Goal: Information Seeking & Learning: Check status

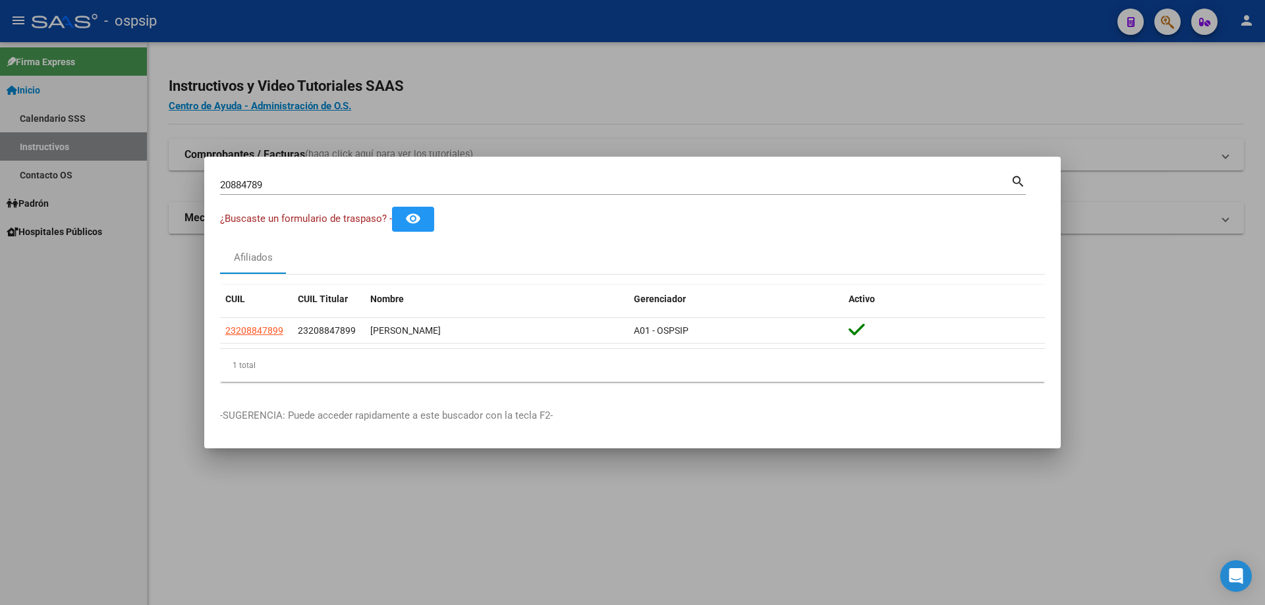
click at [457, 183] on input "20884789" at bounding box center [615, 185] width 790 height 12
click at [231, 180] on input "9485" at bounding box center [615, 185] width 790 height 12
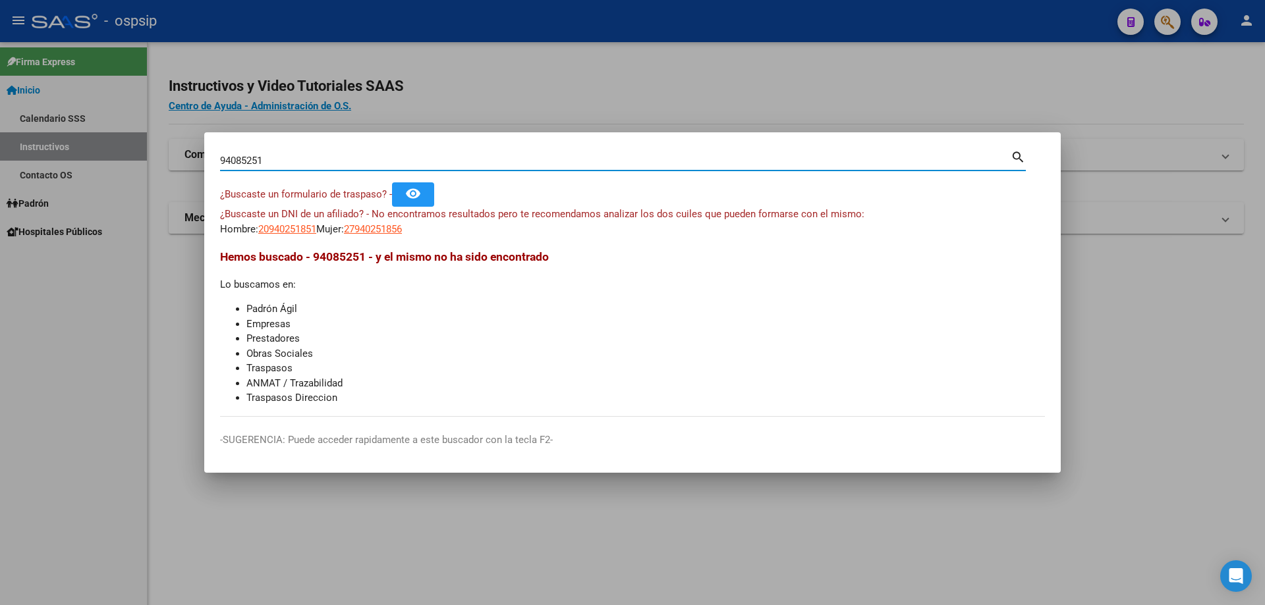
type input "94085251"
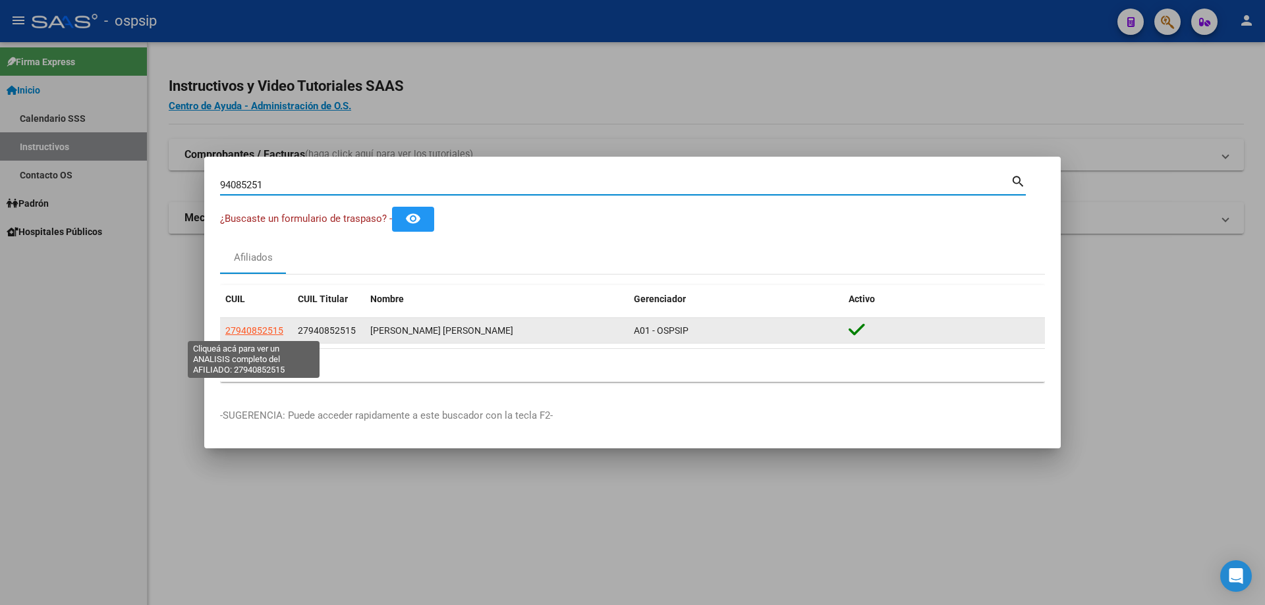
click at [263, 328] on span "27940852515" at bounding box center [254, 330] width 58 height 11
type textarea "27940852515"
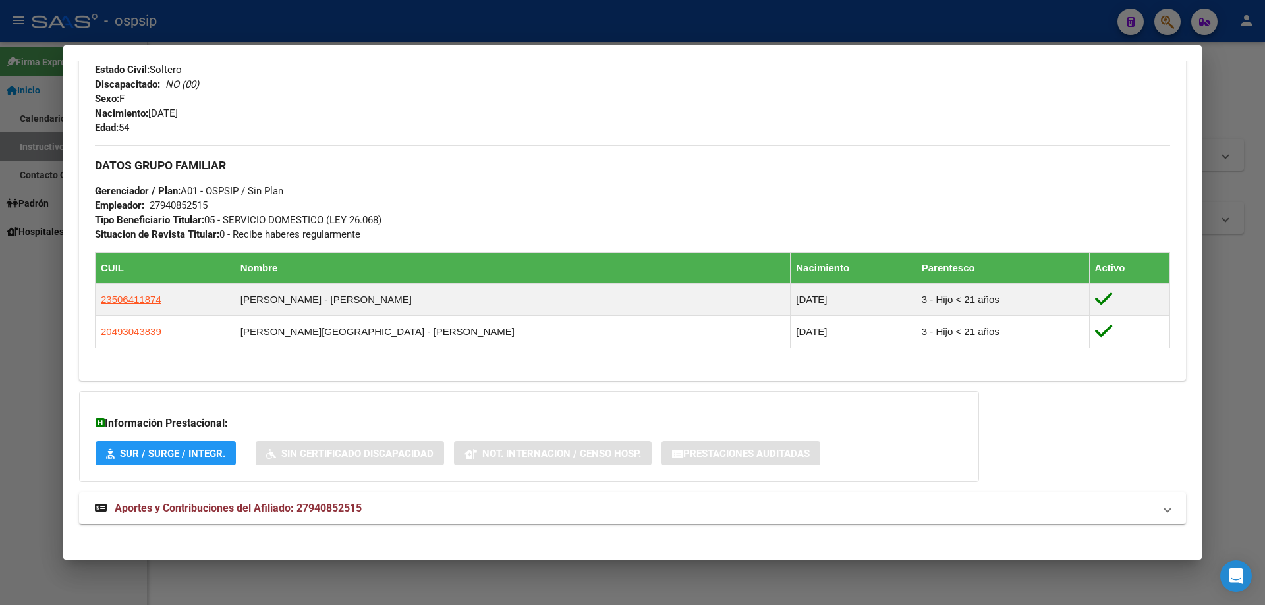
scroll to position [556, 0]
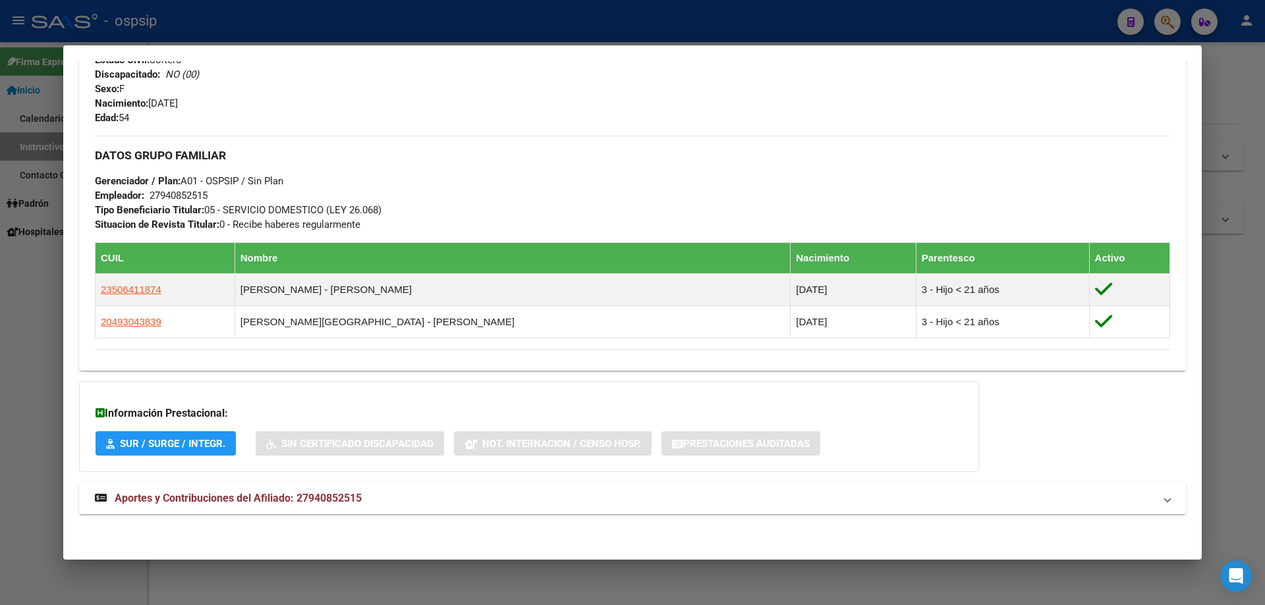
click at [297, 507] on strong "Aportes y Contribuciones del Afiliado: 27940852515" at bounding box center [228, 499] width 267 height 16
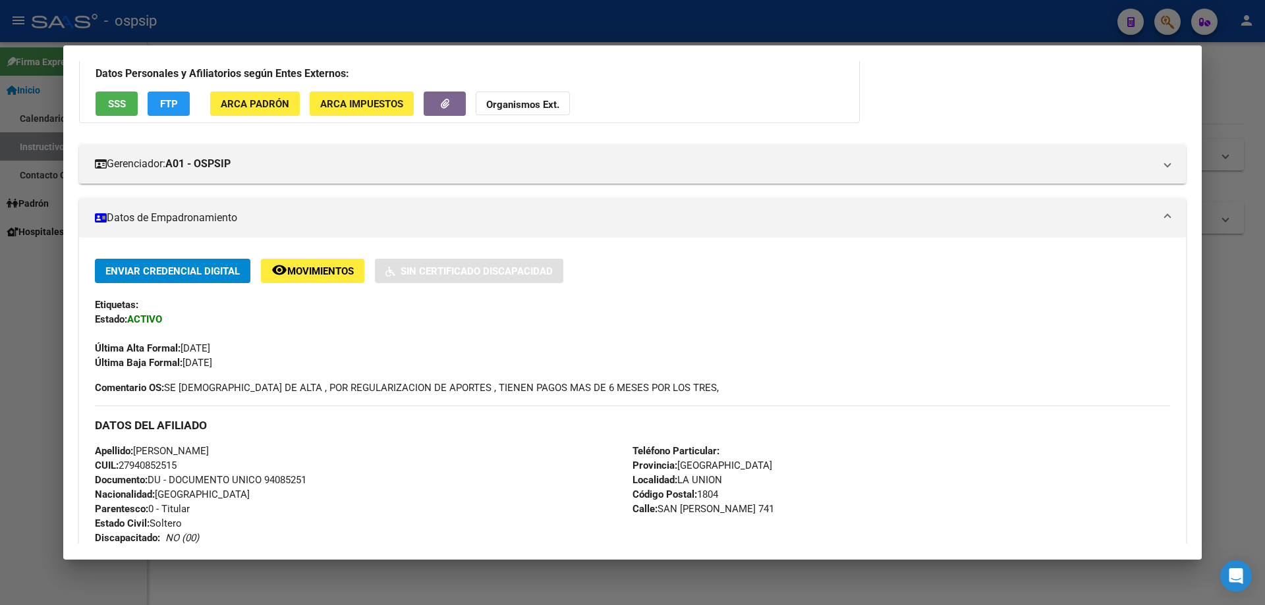
scroll to position [0, 0]
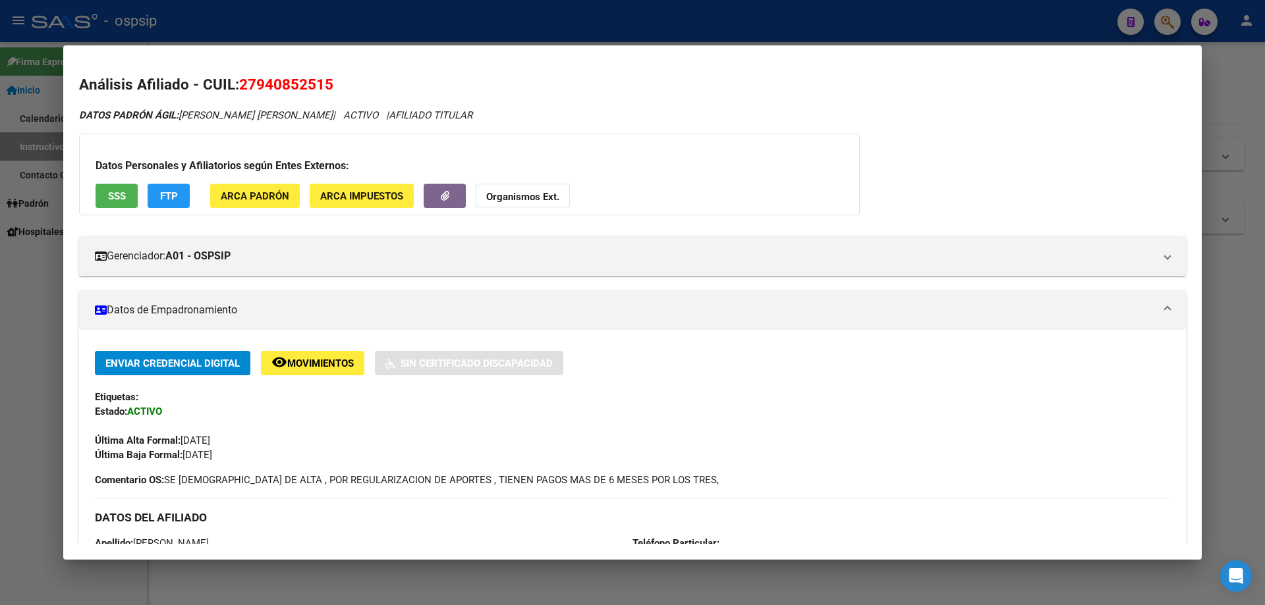
click at [121, 202] on button "SSS" at bounding box center [117, 196] width 42 height 24
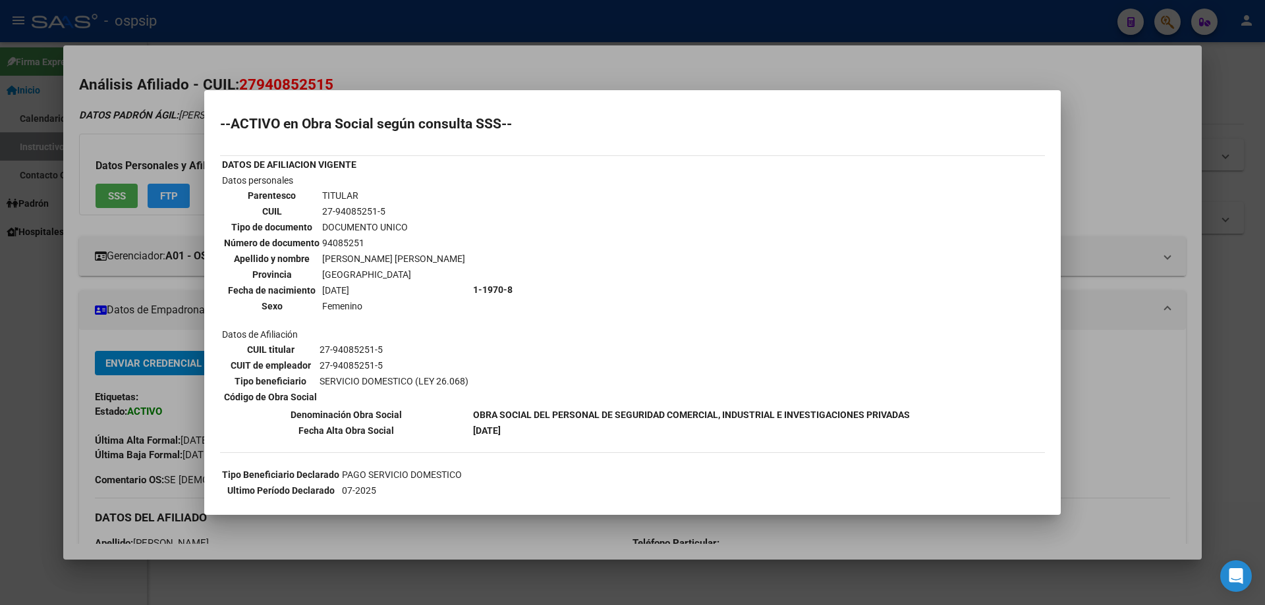
click at [403, 57] on div at bounding box center [632, 302] width 1265 height 605
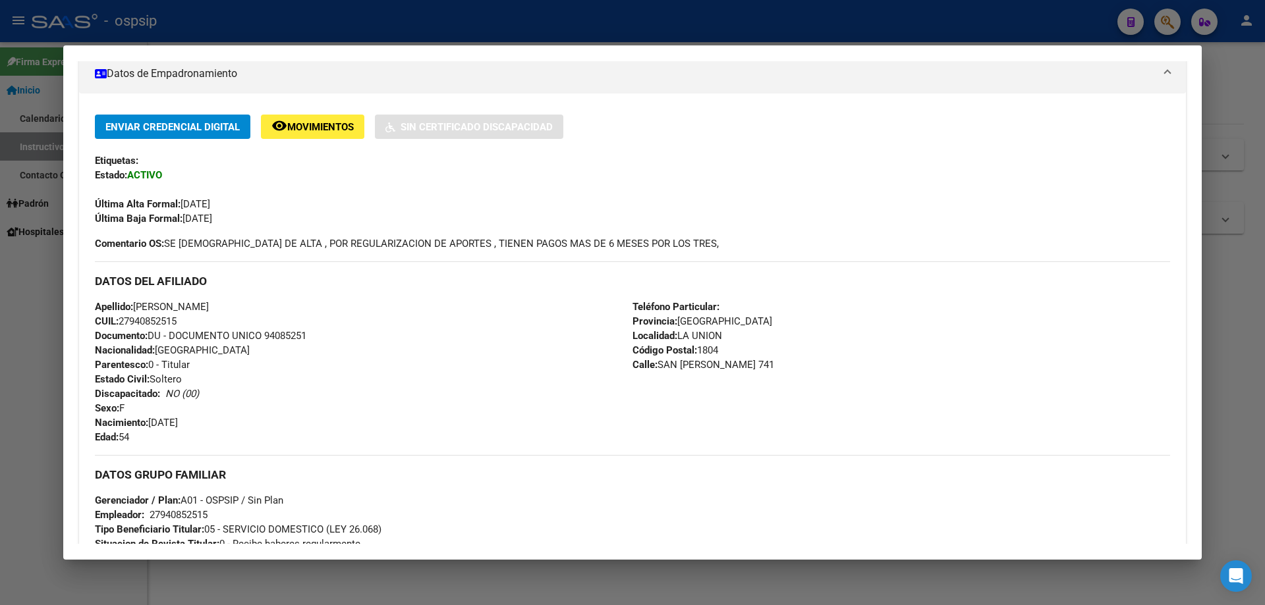
scroll to position [263, 0]
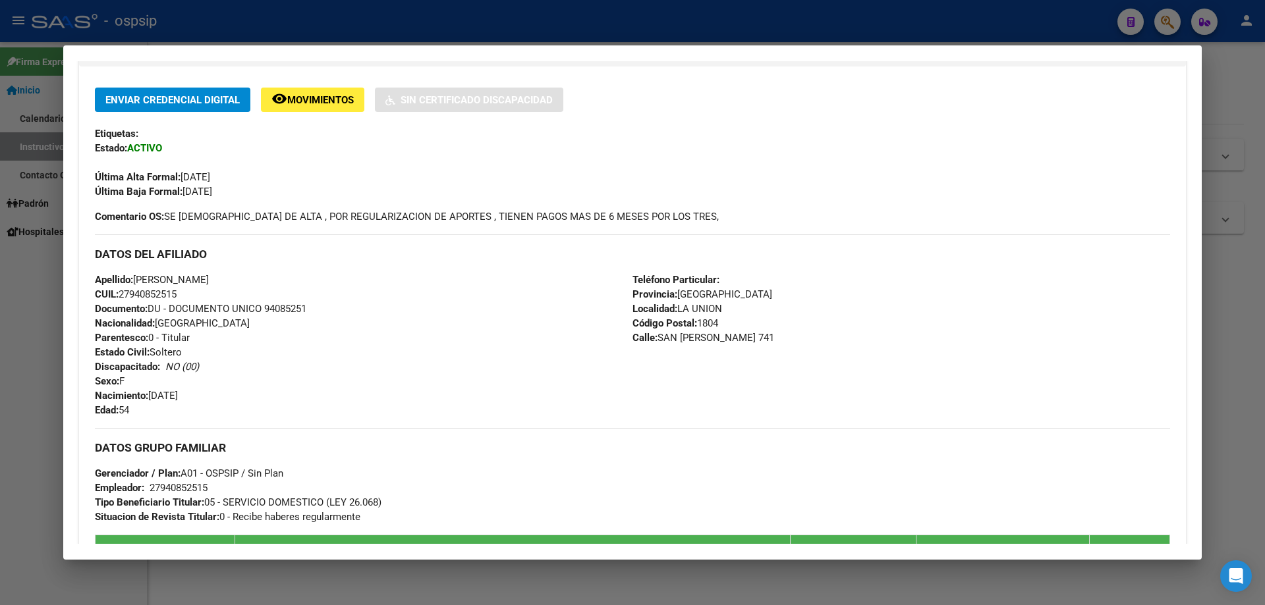
drag, startPoint x: 362, startPoint y: 32, endPoint x: 358, endPoint y: 45, distance: 13.8
click at [362, 31] on div at bounding box center [632, 302] width 1265 height 605
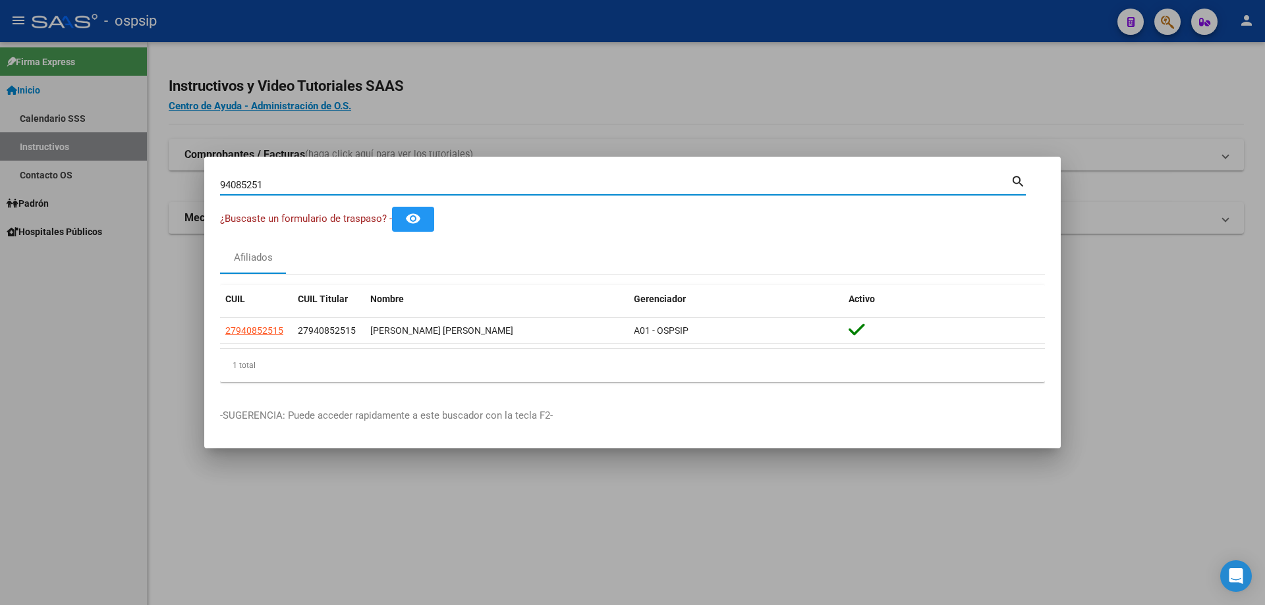
drag, startPoint x: 279, startPoint y: 184, endPoint x: 108, endPoint y: 167, distance: 171.5
click at [119, 173] on div "94085251 Buscar (apellido, dni, cuil, nro traspaso, cuit, obra social) search ¿…" at bounding box center [632, 302] width 1265 height 605
click at [336, 184] on input "94085251" at bounding box center [615, 185] width 790 height 12
click at [330, 186] on input "94085251" at bounding box center [615, 185] width 790 height 12
click at [326, 175] on div "94085251 Buscar (apellido, dni, [PERSON_NAME], [PERSON_NAME], cuit, obra social)" at bounding box center [615, 185] width 790 height 20
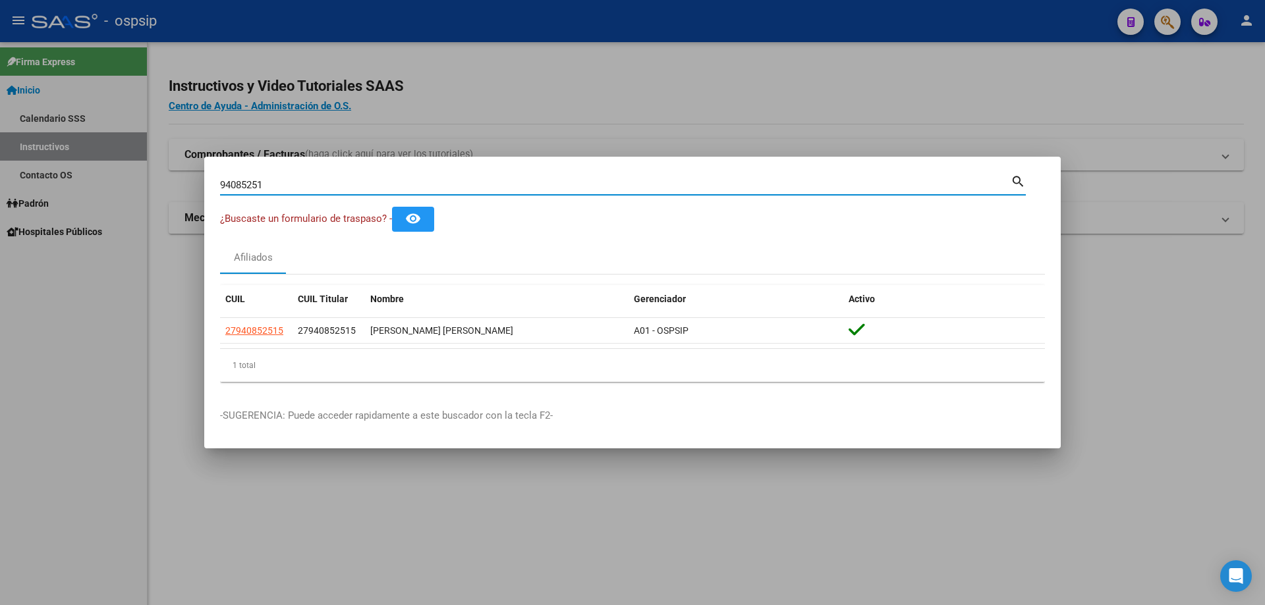
click at [319, 184] on input "94085251" at bounding box center [615, 185] width 790 height 12
click at [318, 184] on input "94085251" at bounding box center [615, 185] width 790 height 12
